Goal: Task Accomplishment & Management: Manage account settings

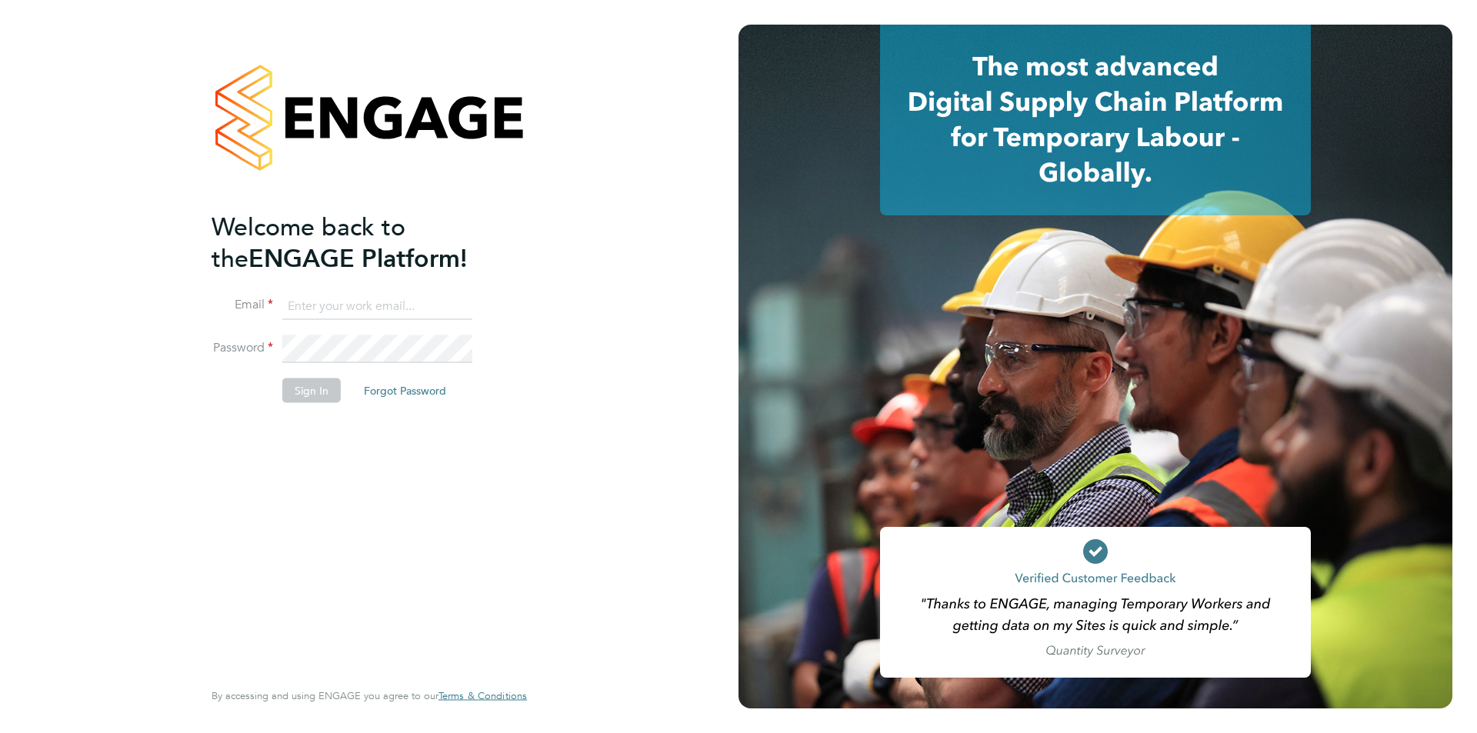
type input "roisin@falcongreen.co.uk"
click at [306, 372] on li "Password" at bounding box center [362, 356] width 300 height 43
click at [304, 387] on button "Sign In" at bounding box center [311, 391] width 58 height 25
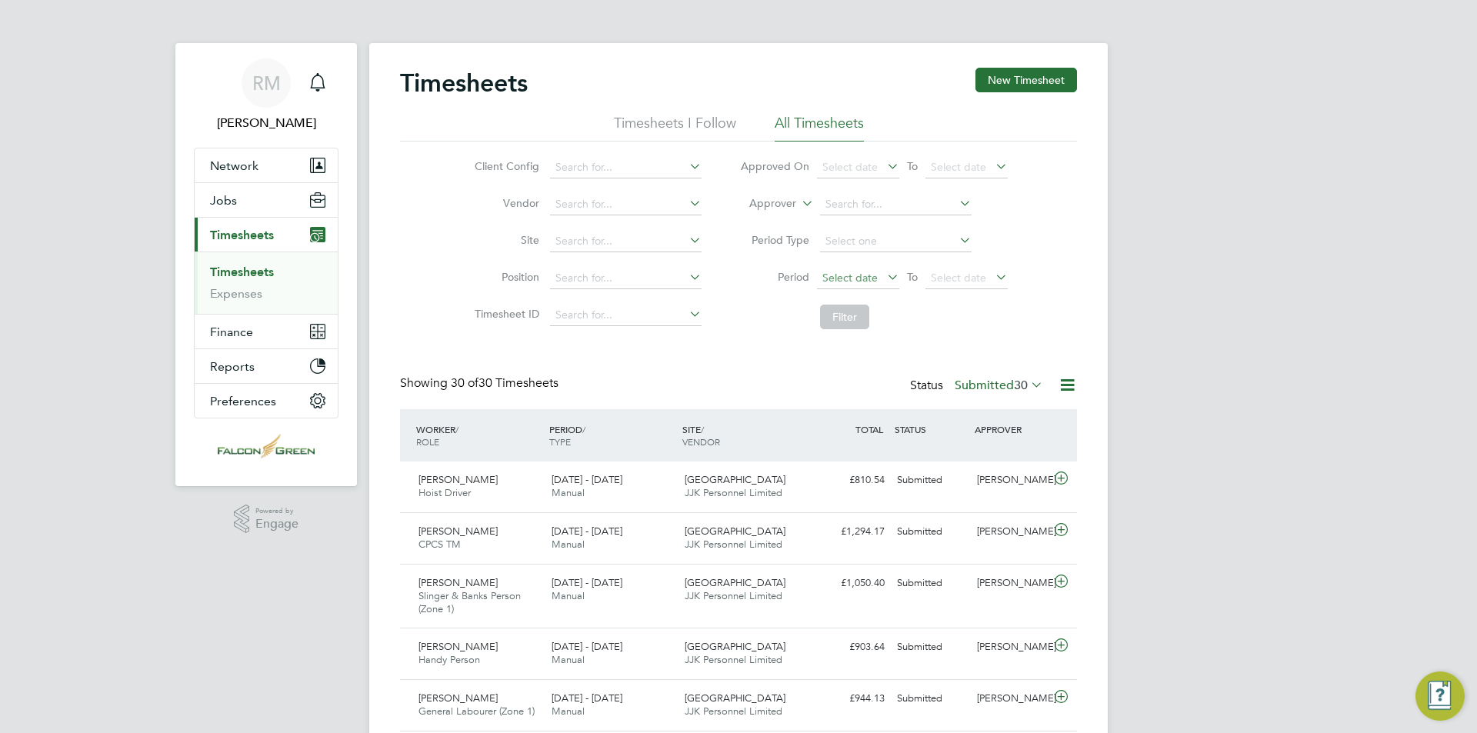
click at [855, 277] on span "Select date" at bounding box center [850, 278] width 55 height 14
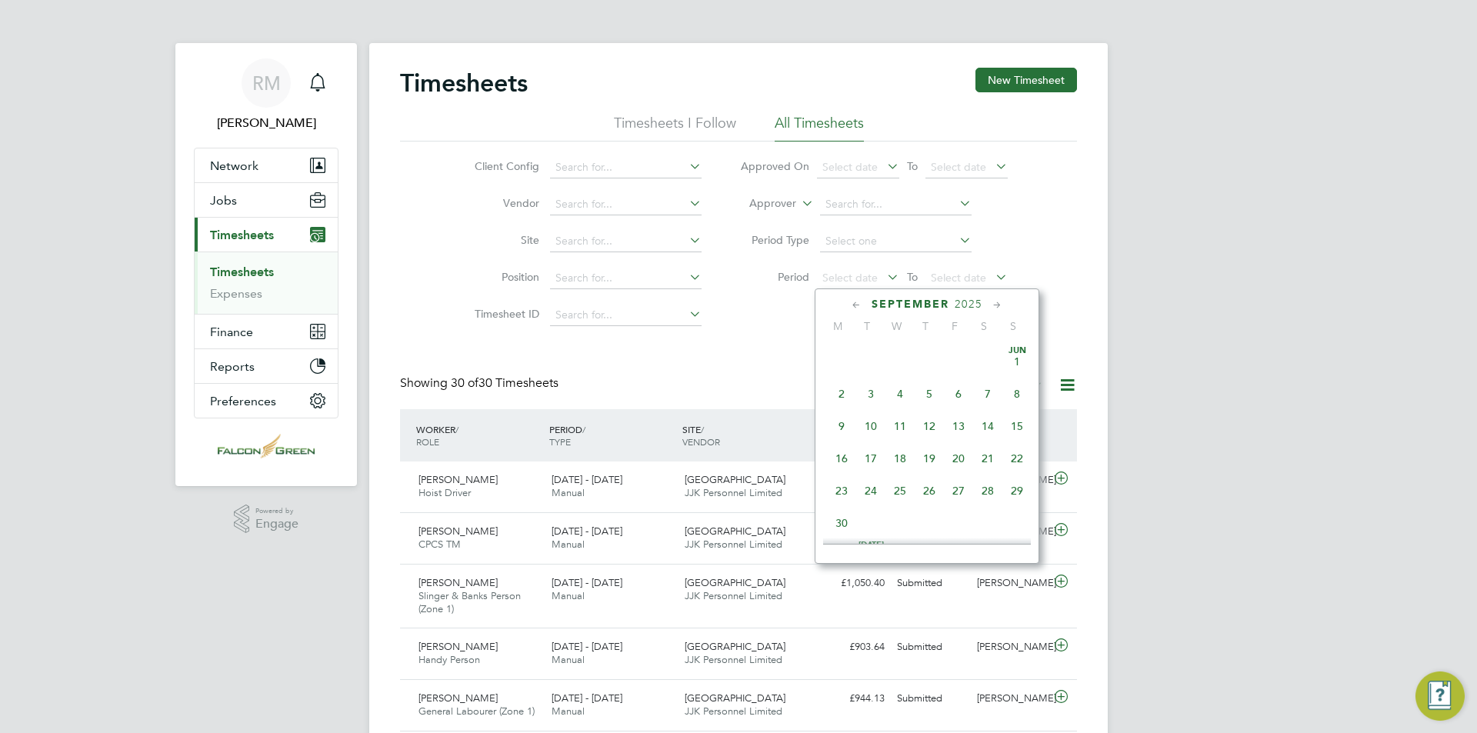
scroll to position [466, 0]
click at [843, 396] on span "25" at bounding box center [841, 381] width 29 height 29
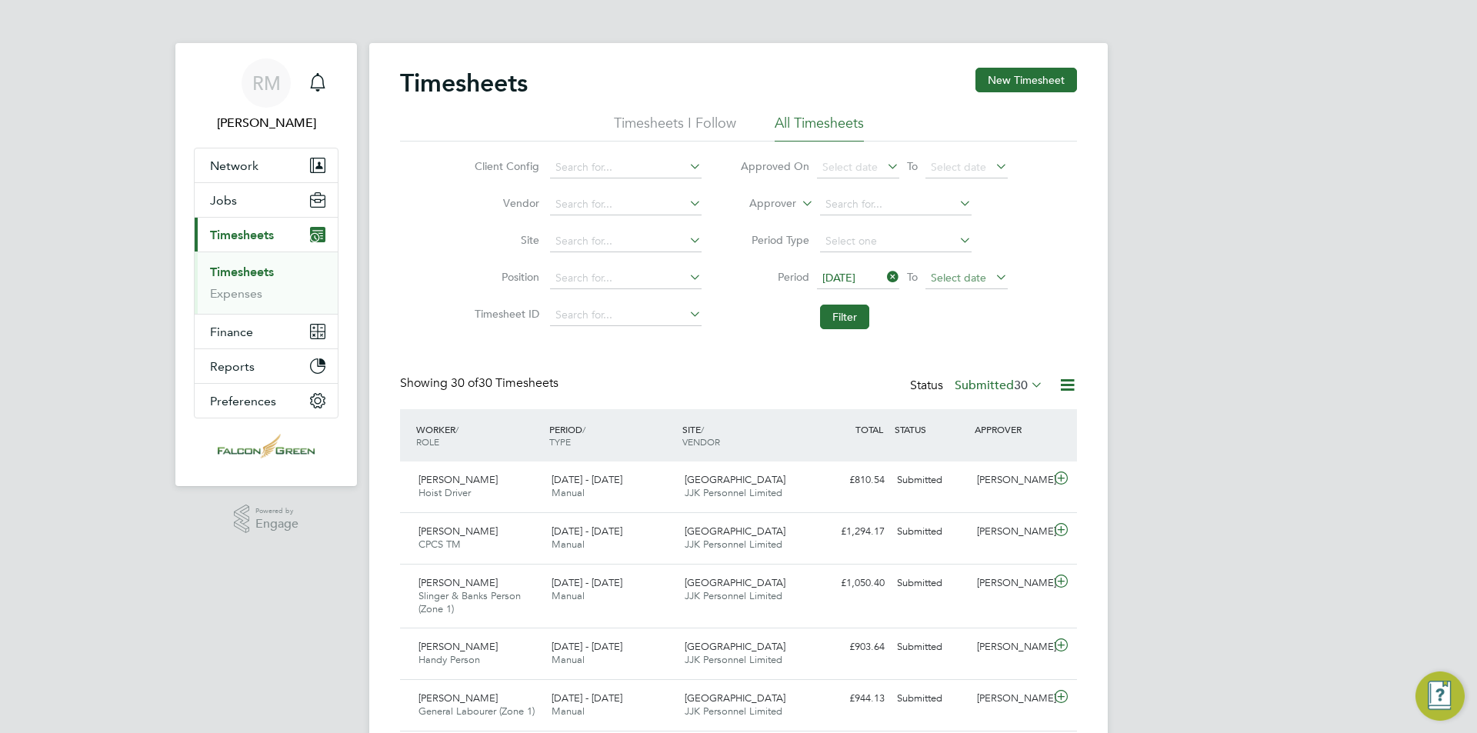
click at [963, 279] on span "Select date" at bounding box center [958, 278] width 55 height 14
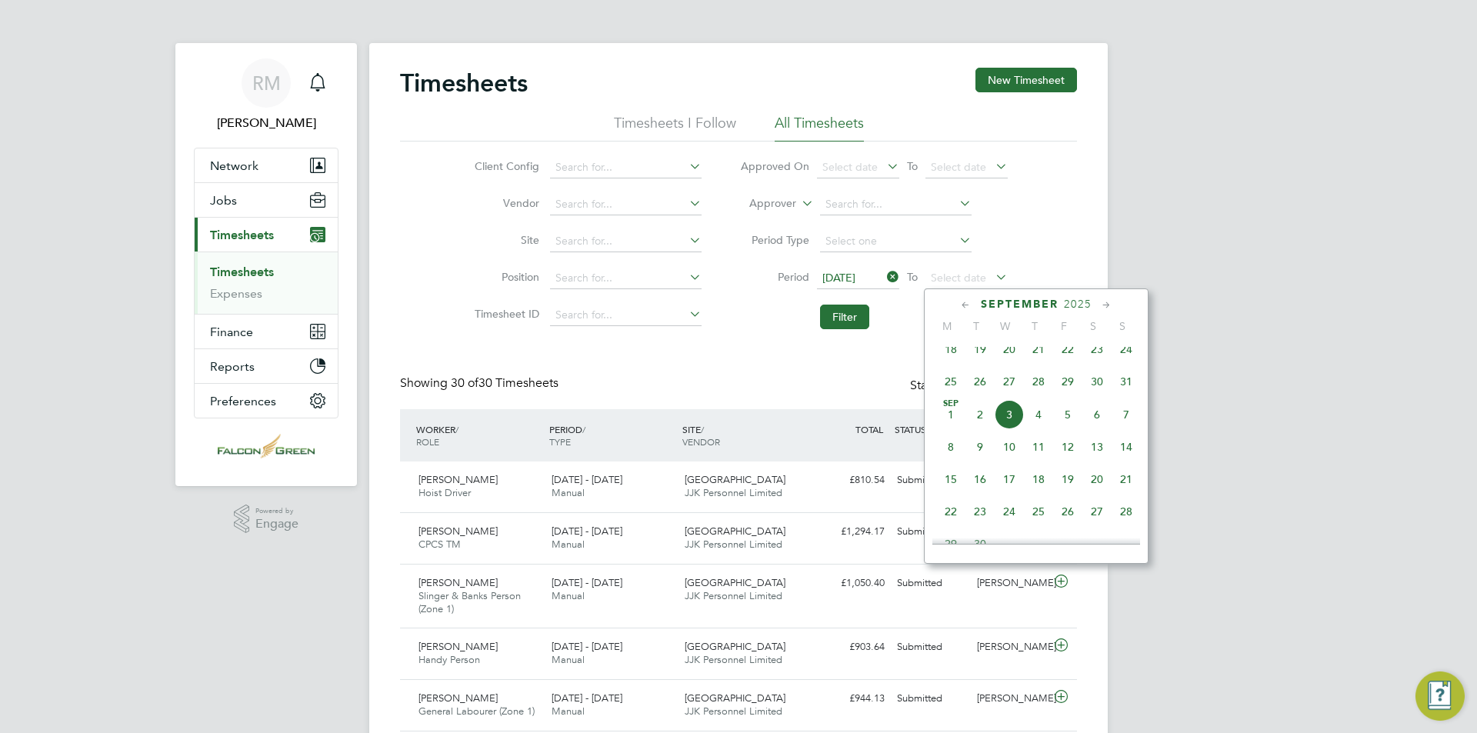
click at [1127, 391] on span "31" at bounding box center [1126, 381] width 29 height 29
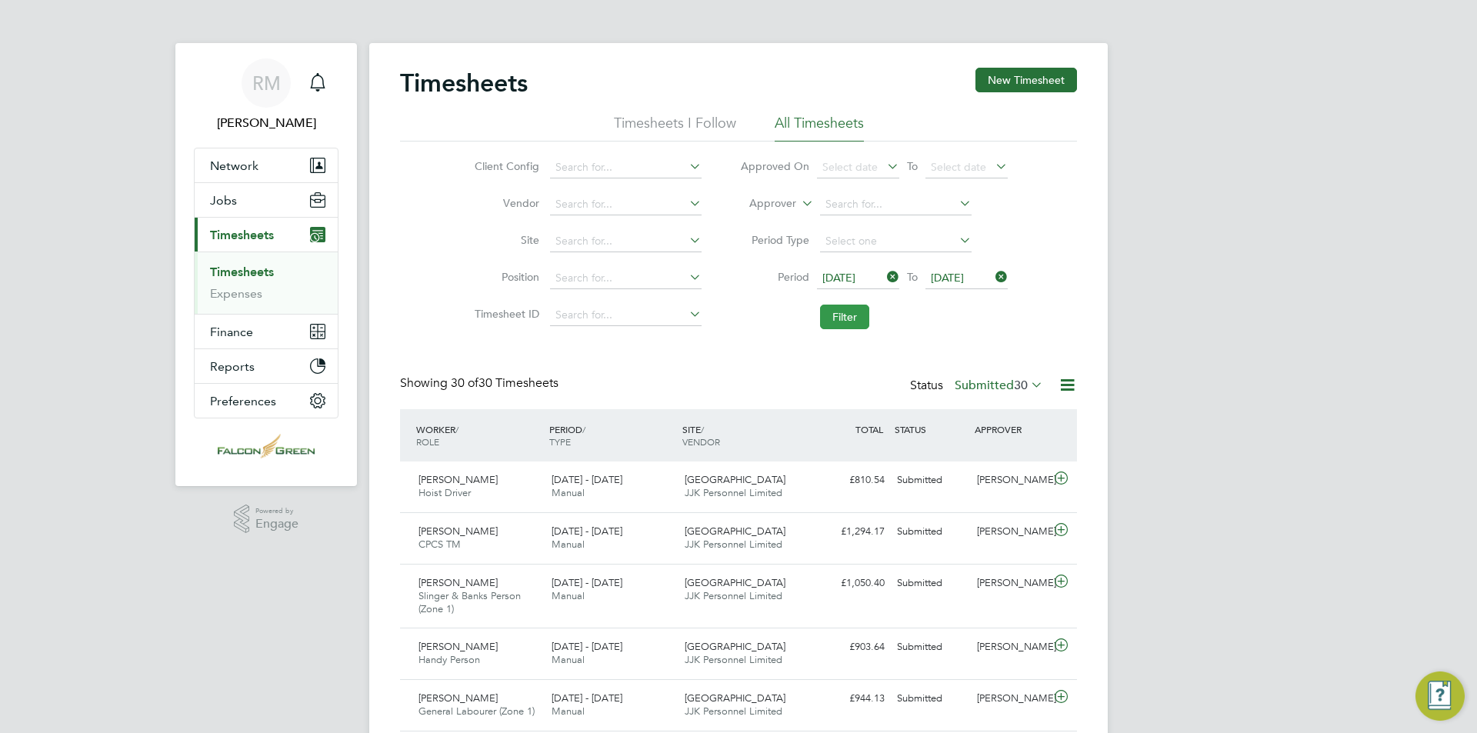
click at [834, 315] on button "Filter" at bounding box center [844, 317] width 49 height 25
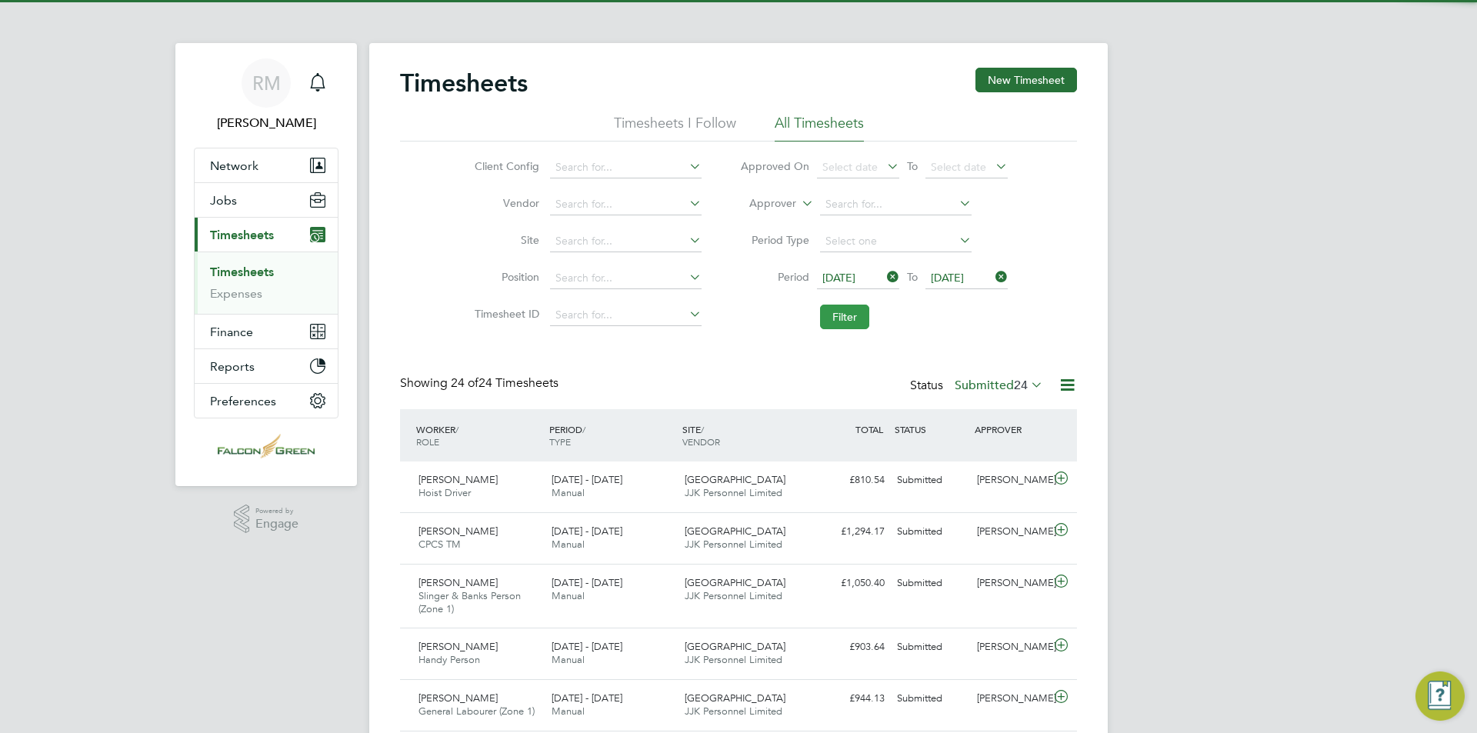
scroll to position [52, 134]
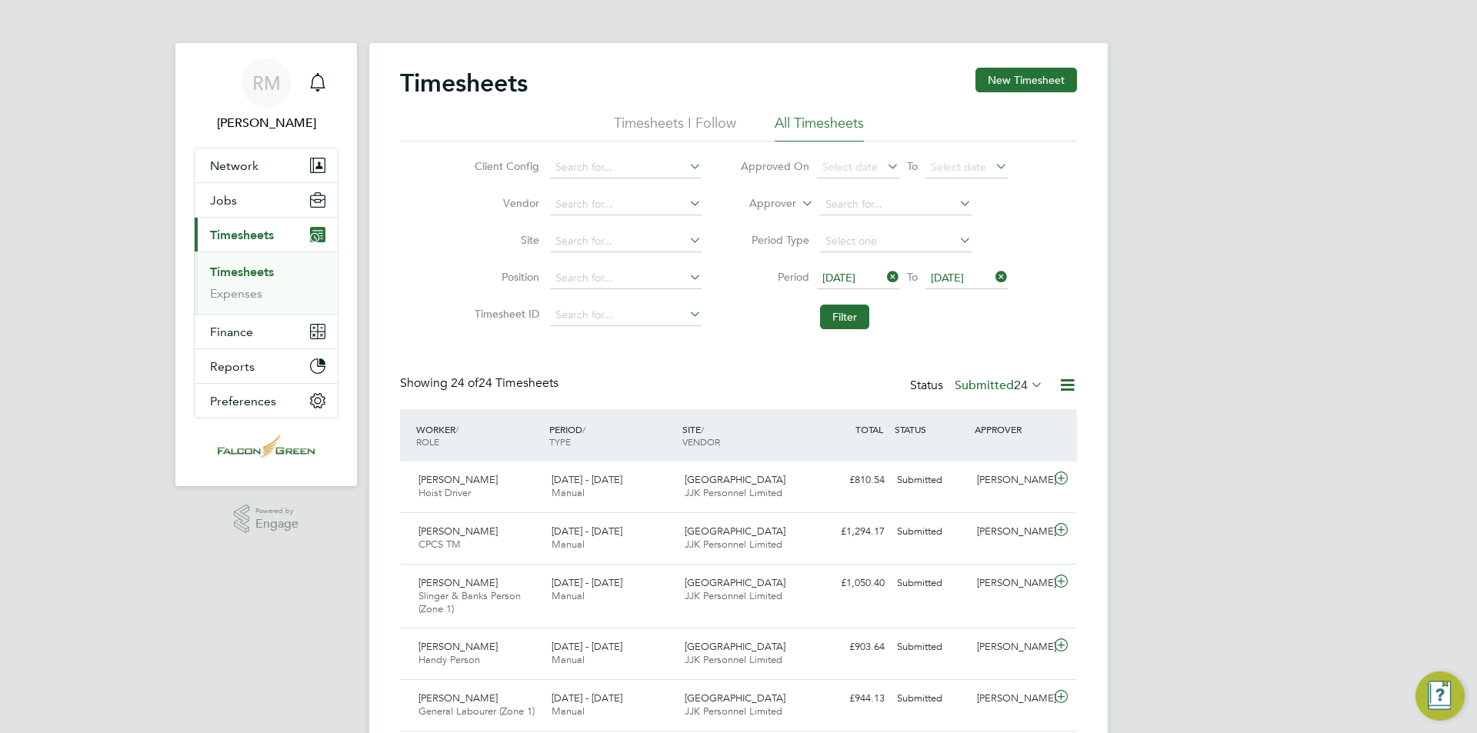
click at [1022, 384] on span "24" at bounding box center [1021, 385] width 14 height 15
click at [996, 469] on li "Approved" at bounding box center [991, 478] width 71 height 22
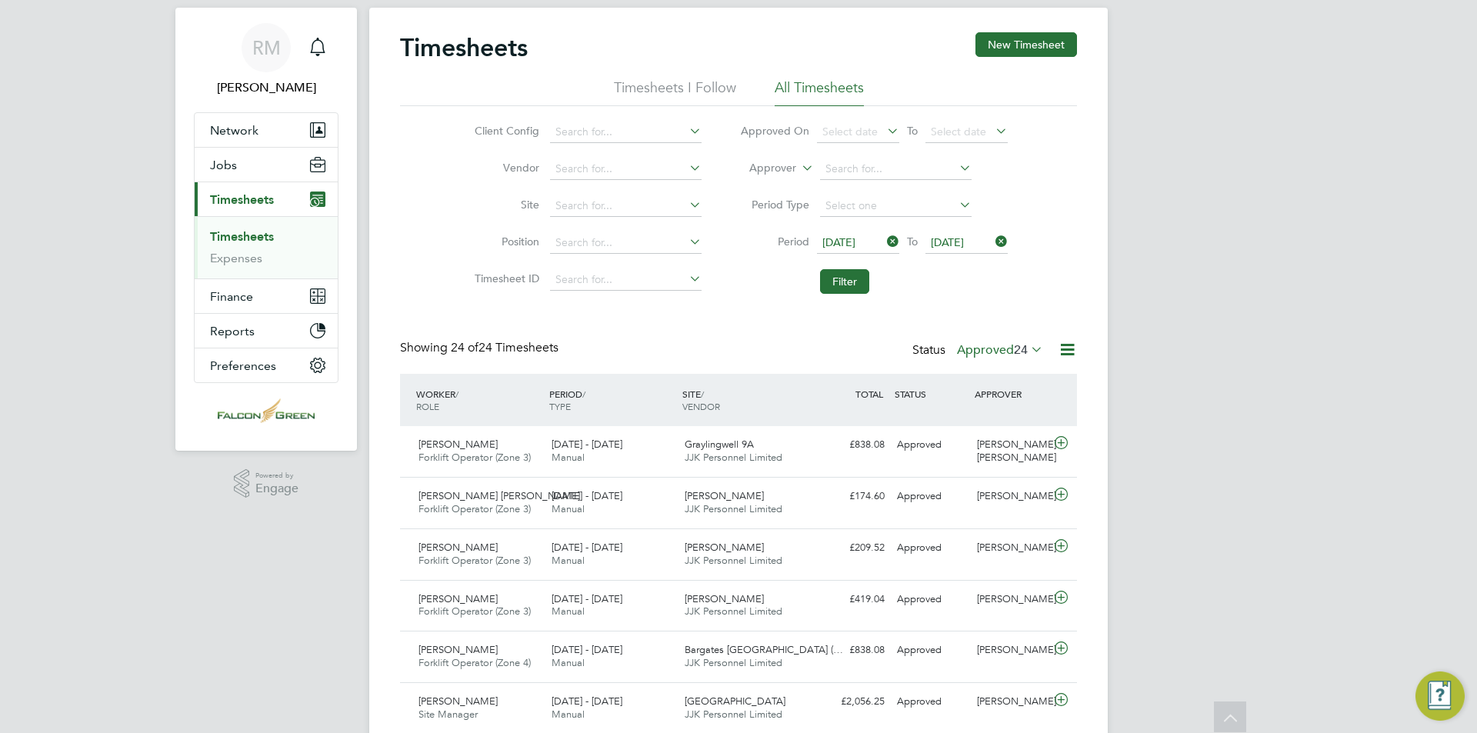
scroll to position [0, 0]
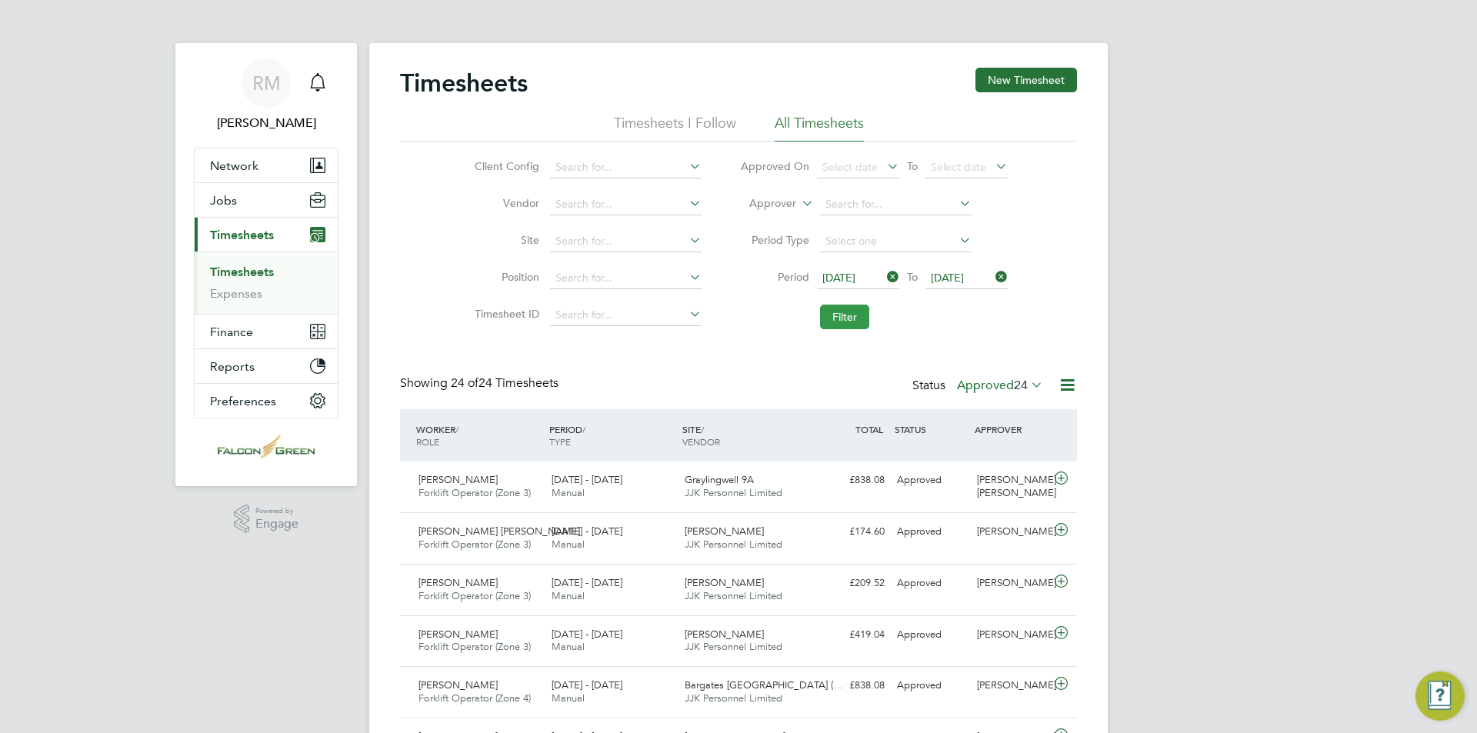
click at [852, 312] on button "Filter" at bounding box center [844, 317] width 49 height 25
click at [848, 310] on button "Filter" at bounding box center [844, 317] width 49 height 25
